Goal: Information Seeking & Learning: Learn about a topic

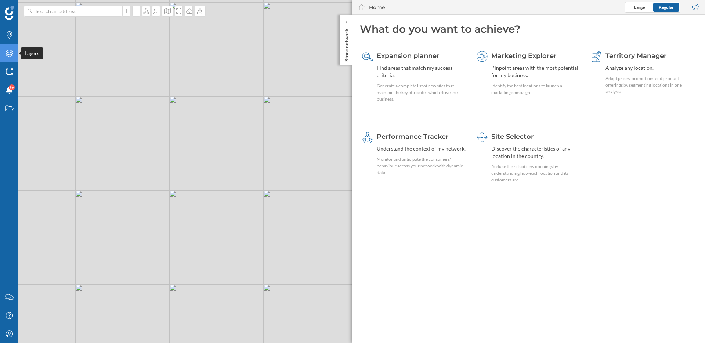
click at [10, 53] on icon "Layers" at bounding box center [9, 53] width 9 height 7
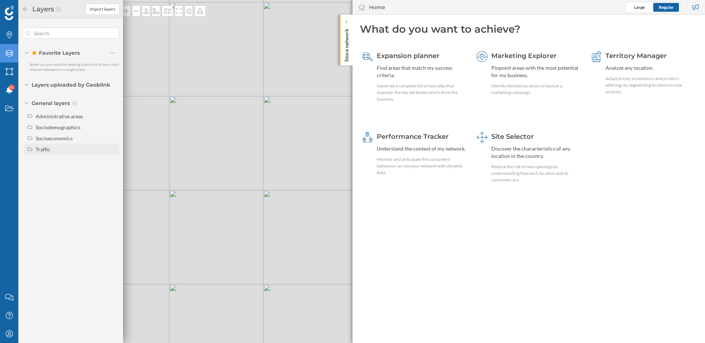
click at [44, 149] on div "Traffic" at bounding box center [43, 149] width 15 height 6
click at [53, 172] on div "Footfall" at bounding box center [47, 171] width 18 height 6
click at [112, 172] on input "Footfall" at bounding box center [114, 171] width 5 height 5
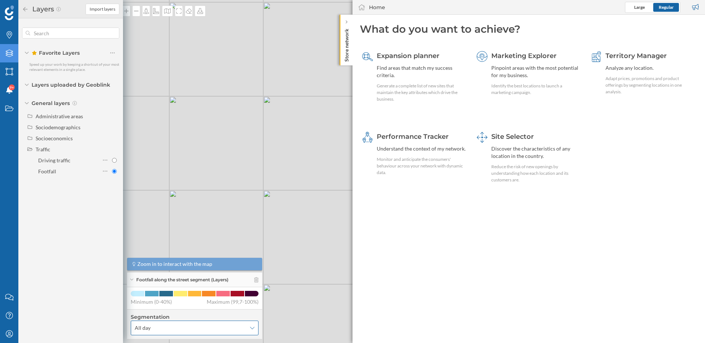
click at [214, 321] on div "All day" at bounding box center [195, 328] width 128 height 15
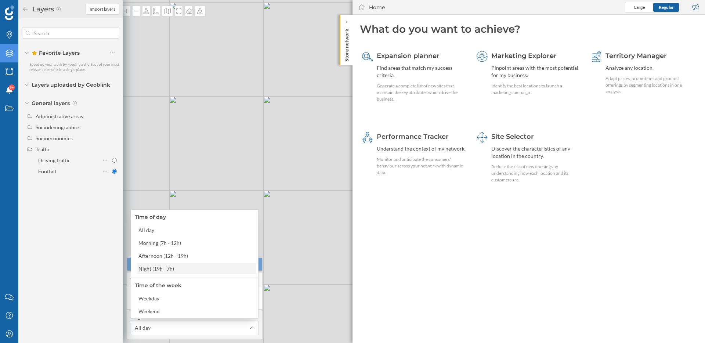
click at [216, 271] on div "Night (19h - 7h)" at bounding box center [195, 269] width 115 height 8
radio input "true"
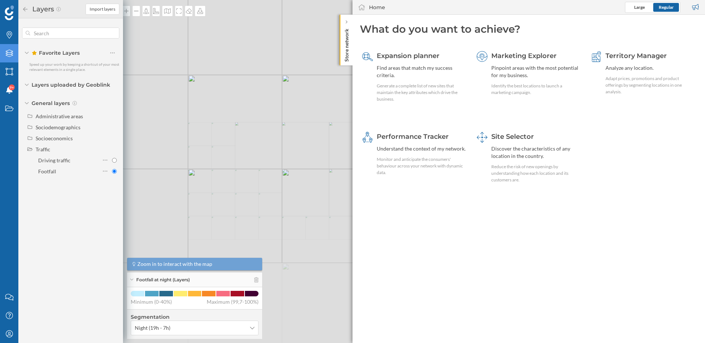
drag, startPoint x: 318, startPoint y: 249, endPoint x: 245, endPoint y: 170, distance: 108.4
click at [245, 170] on div "© Mapbox © OpenStreetMap Improve this map" at bounding box center [352, 171] width 705 height 343
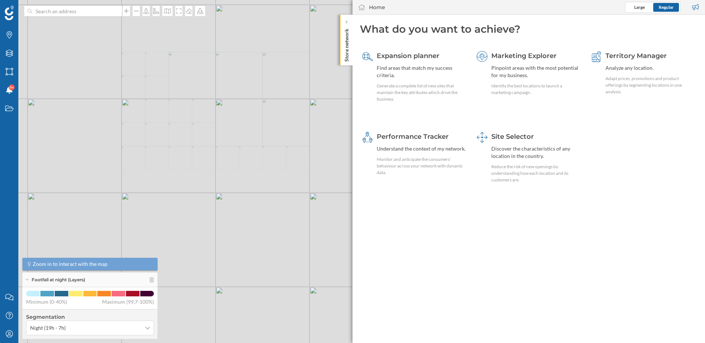
drag, startPoint x: 321, startPoint y: 219, endPoint x: 235, endPoint y: 131, distance: 123.4
click at [235, 131] on div "© Mapbox © OpenStreetMap Improve this map" at bounding box center [352, 171] width 705 height 343
drag, startPoint x: 309, startPoint y: 210, endPoint x: 236, endPoint y: 131, distance: 107.3
click at [236, 131] on div "© Mapbox © OpenStreetMap Improve this map" at bounding box center [352, 171] width 705 height 343
drag, startPoint x: 265, startPoint y: 184, endPoint x: 170, endPoint y: 104, distance: 123.6
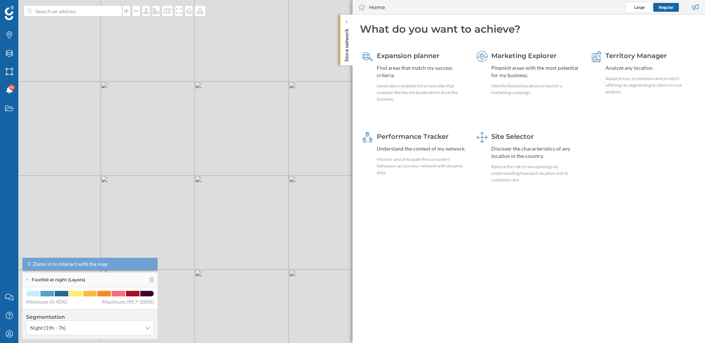
click at [170, 104] on div "© Mapbox © OpenStreetMap Improve this map" at bounding box center [352, 171] width 705 height 343
drag, startPoint x: 251, startPoint y: 244, endPoint x: 216, endPoint y: 197, distance: 58.6
click at [216, 197] on div "© Mapbox © OpenStreetMap Improve this map" at bounding box center [352, 171] width 705 height 343
drag, startPoint x: 215, startPoint y: 151, endPoint x: 259, endPoint y: 205, distance: 69.8
click at [259, 205] on div "© Mapbox © OpenStreetMap Improve this map" at bounding box center [352, 171] width 705 height 343
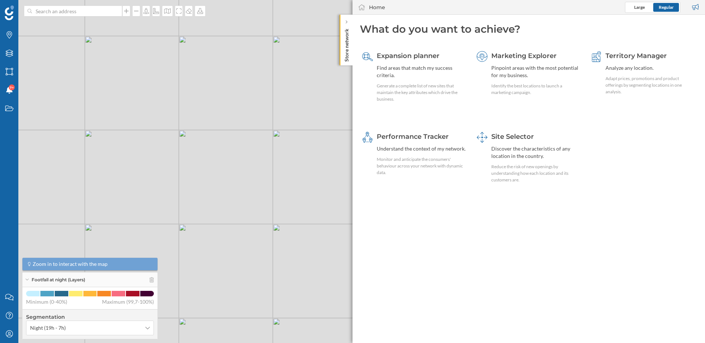
drag, startPoint x: 187, startPoint y: 129, endPoint x: 244, endPoint y: 188, distance: 82.3
click at [244, 188] on div "© Mapbox © OpenStreetMap Improve this map" at bounding box center [352, 171] width 705 height 343
drag, startPoint x: 127, startPoint y: 84, endPoint x: 207, endPoint y: 177, distance: 123.0
click at [207, 177] on div "© Mapbox © OpenStreetMap Improve this map" at bounding box center [352, 171] width 705 height 343
drag, startPoint x: 200, startPoint y: 105, endPoint x: 203, endPoint y: 220, distance: 115.8
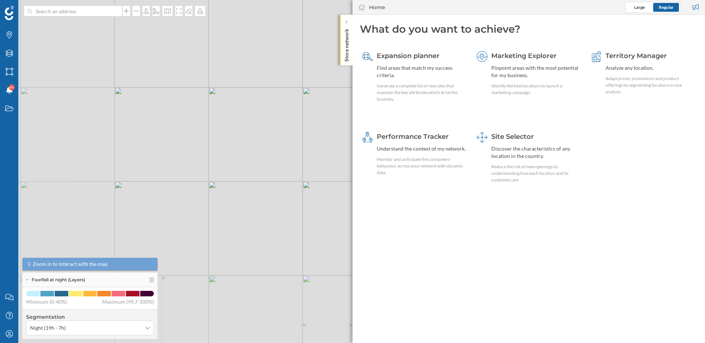
click at [203, 219] on div "© Mapbox © OpenStreetMap Improve this map" at bounding box center [352, 171] width 705 height 343
drag, startPoint x: 129, startPoint y: 129, endPoint x: 209, endPoint y: 203, distance: 109.5
click at [209, 203] on div "© Mapbox © OpenStreetMap Improve this map" at bounding box center [352, 171] width 705 height 343
click at [14, 55] on div "Layers" at bounding box center [9, 53] width 18 height 18
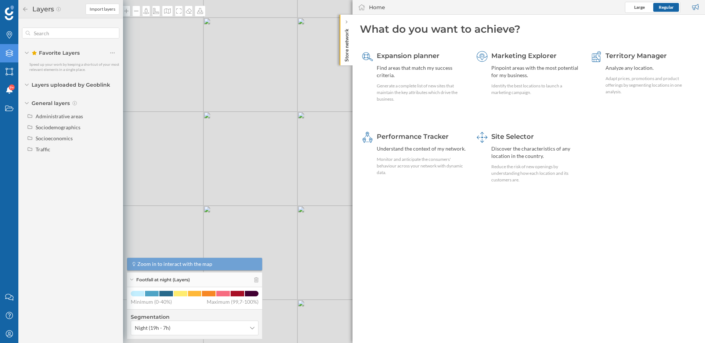
click at [24, 102] on div "General layers" at bounding box center [70, 103] width 97 height 7
click at [26, 102] on icon at bounding box center [27, 103] width 2 height 4
click at [26, 84] on icon at bounding box center [27, 85] width 4 height 2
click at [26, 84] on icon at bounding box center [27, 85] width 2 height 4
drag, startPoint x: 188, startPoint y: 118, endPoint x: 233, endPoint y: 128, distance: 45.5
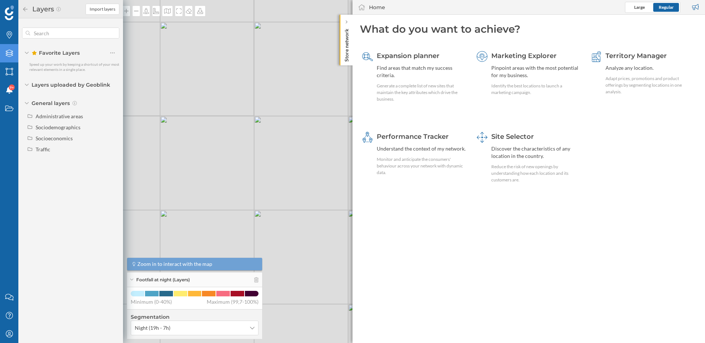
click at [233, 128] on div "© Mapbox © OpenStreetMap Improve this map" at bounding box center [352, 171] width 705 height 343
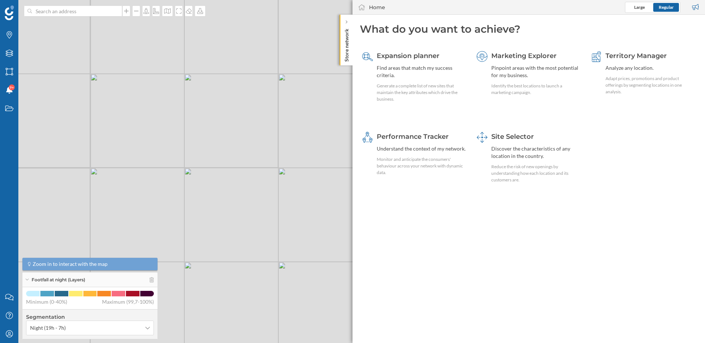
drag, startPoint x: 222, startPoint y: 106, endPoint x: 238, endPoint y: 159, distance: 55.1
click at [238, 159] on div "© Mapbox © OpenStreetMap Improve this map" at bounding box center [352, 171] width 705 height 343
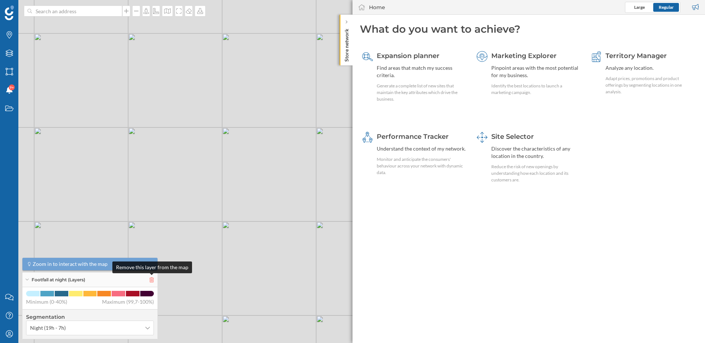
click at [151, 280] on icon at bounding box center [151, 279] width 4 height 5
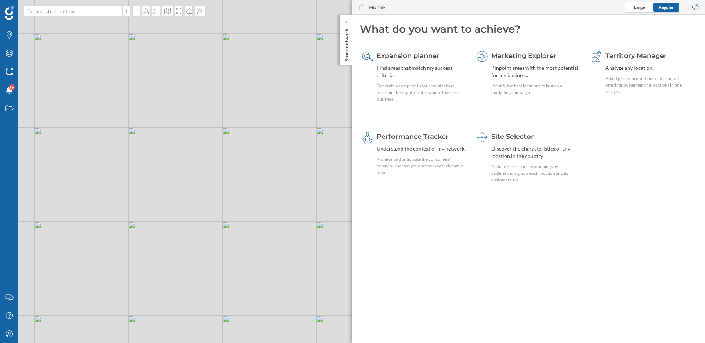
drag, startPoint x: 270, startPoint y: 202, endPoint x: 232, endPoint y: 192, distance: 39.2
click at [232, 192] on div "© Mapbox © OpenStreetMap Improve this map" at bounding box center [352, 171] width 705 height 343
